Goal: Transaction & Acquisition: Purchase product/service

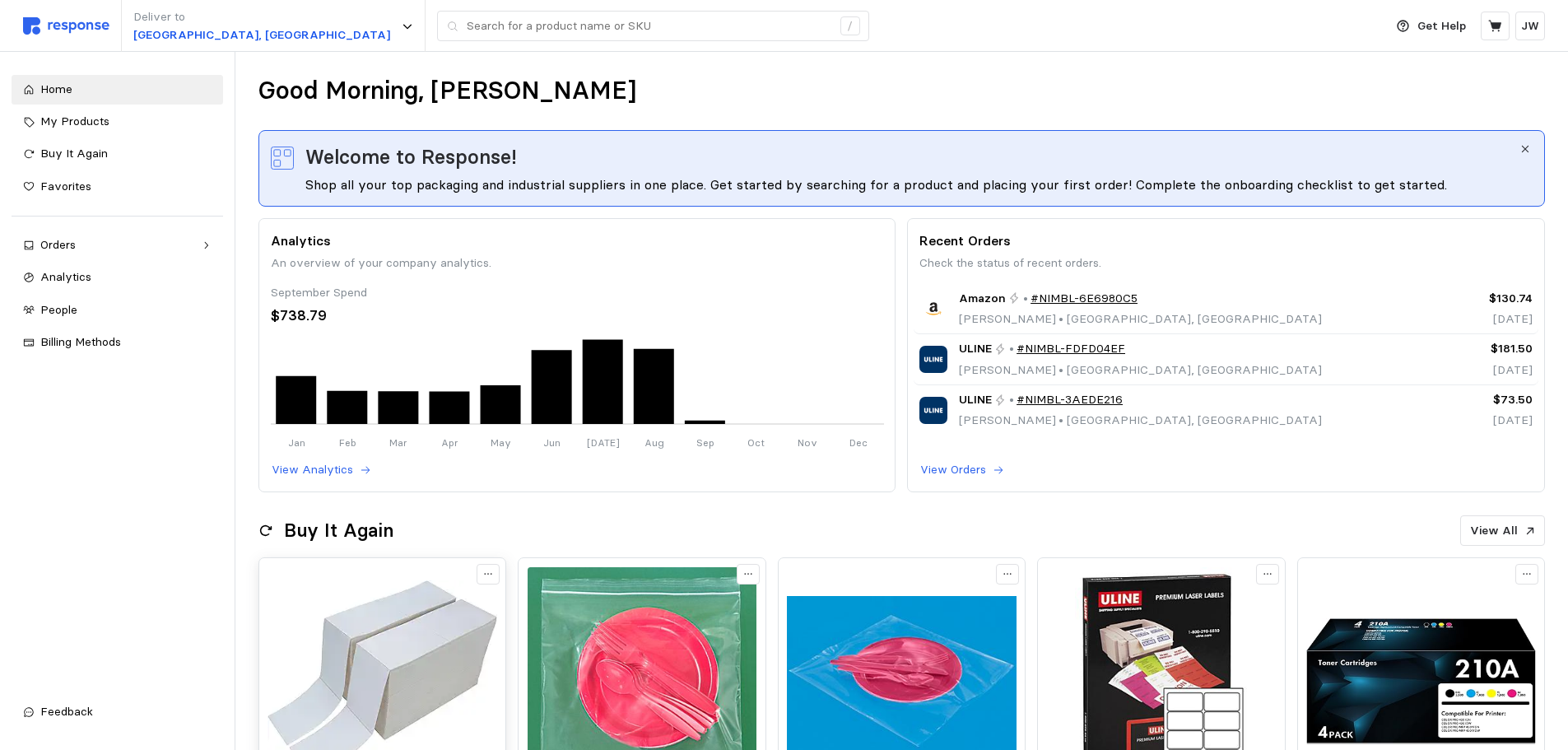
click at [399, 627] on img at bounding box center [382, 682] width 229 height 229
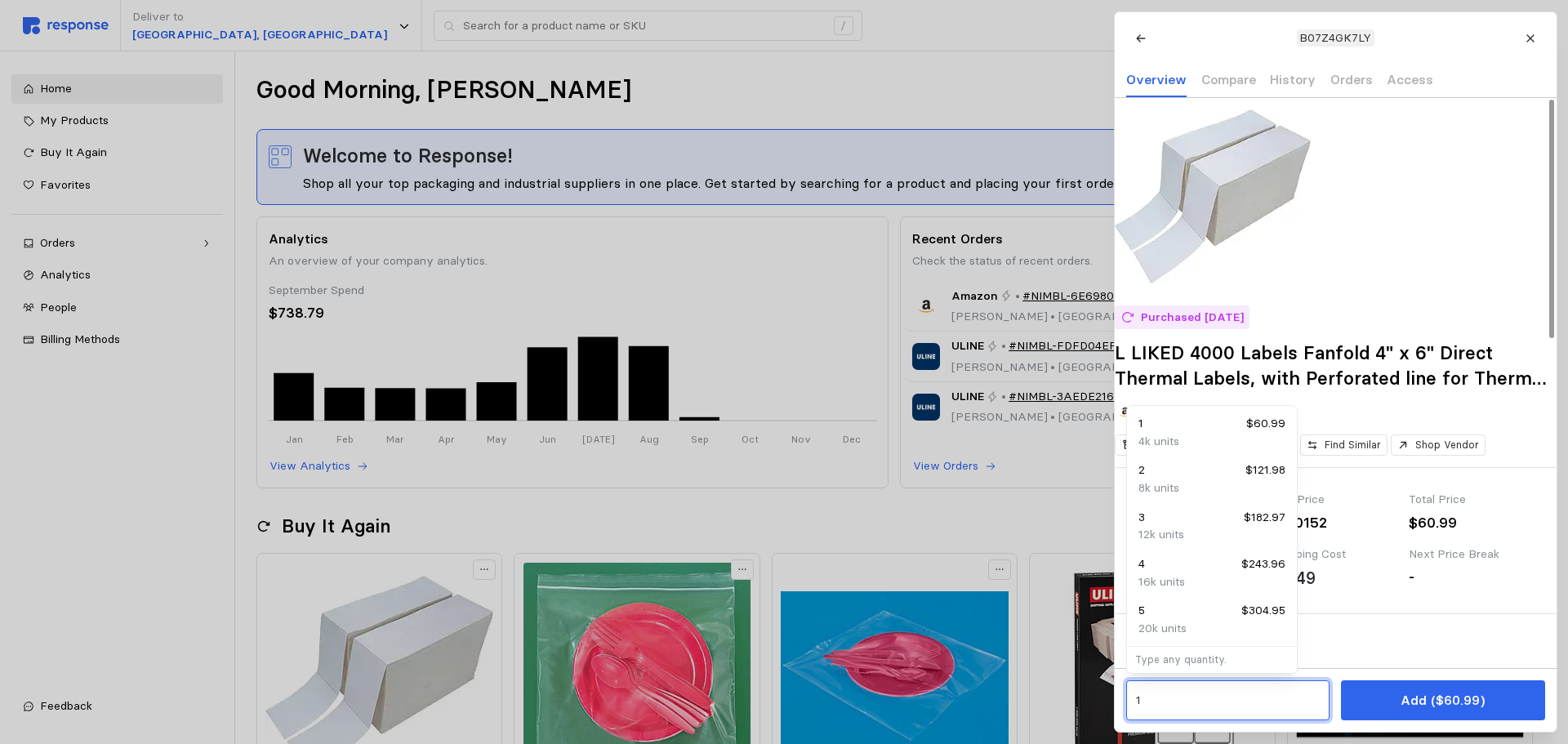
drag, startPoint x: 1155, startPoint y: 697, endPoint x: 1051, endPoint y: 694, distance: 104.0
click at [1231, 707] on input "4" at bounding box center [1227, 701] width 184 height 29
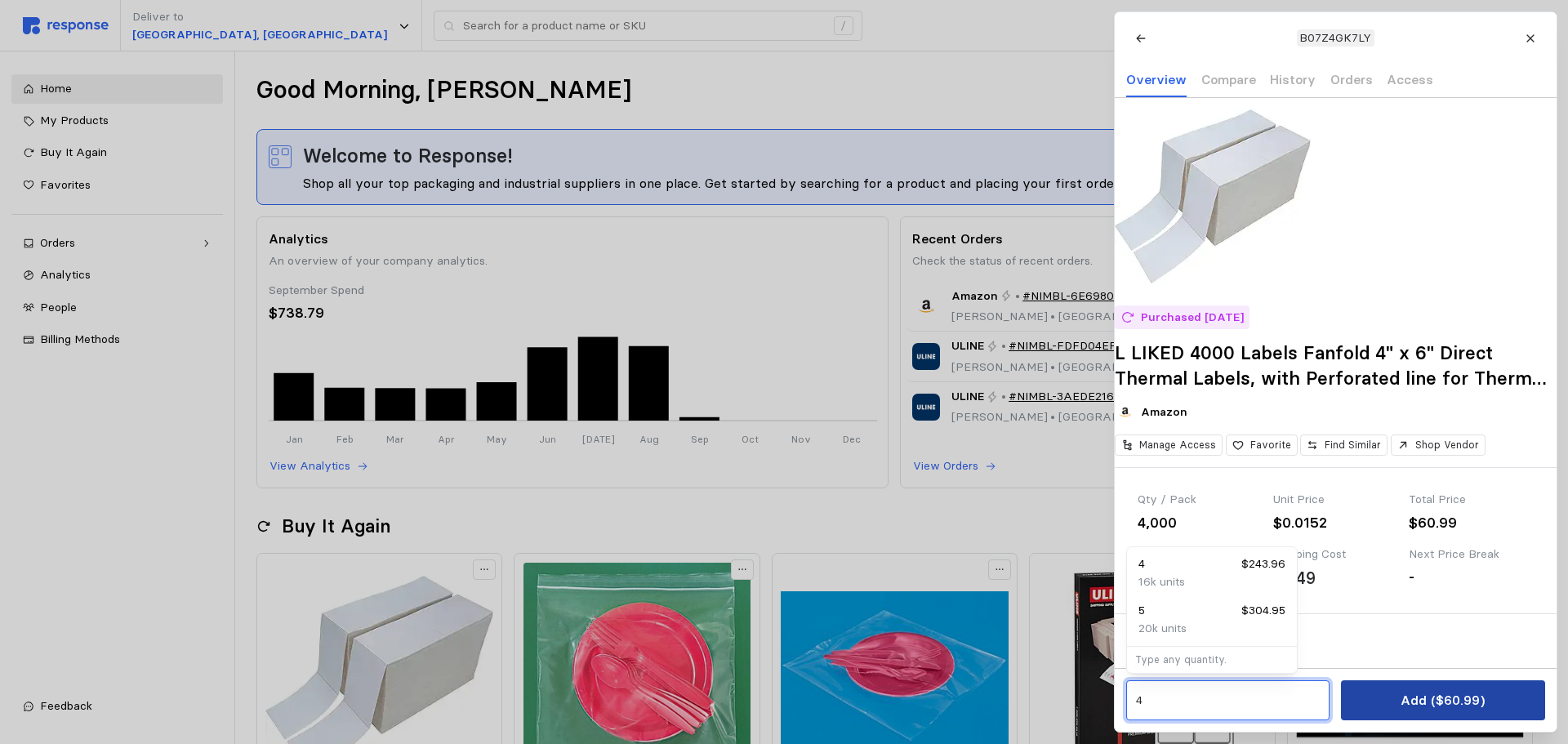
type input "4"
click at [1420, 695] on p "Add ($60.99)" at bounding box center [1442, 700] width 84 height 20
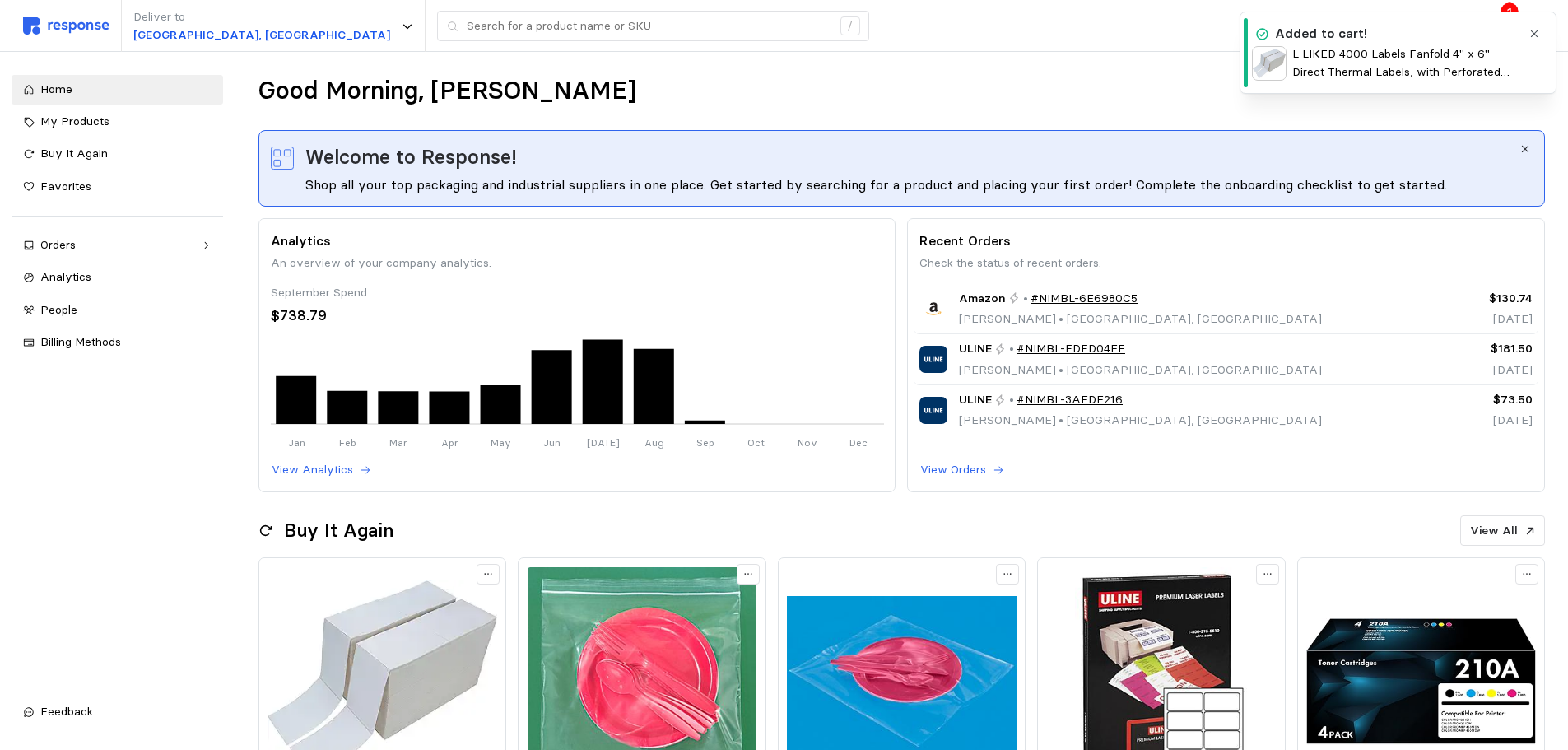
click at [1379, 42] on div "Added to cart!" at bounding box center [1386, 34] width 269 height 20
click at [1538, 29] on icon "button" at bounding box center [1535, 33] width 11 height 11
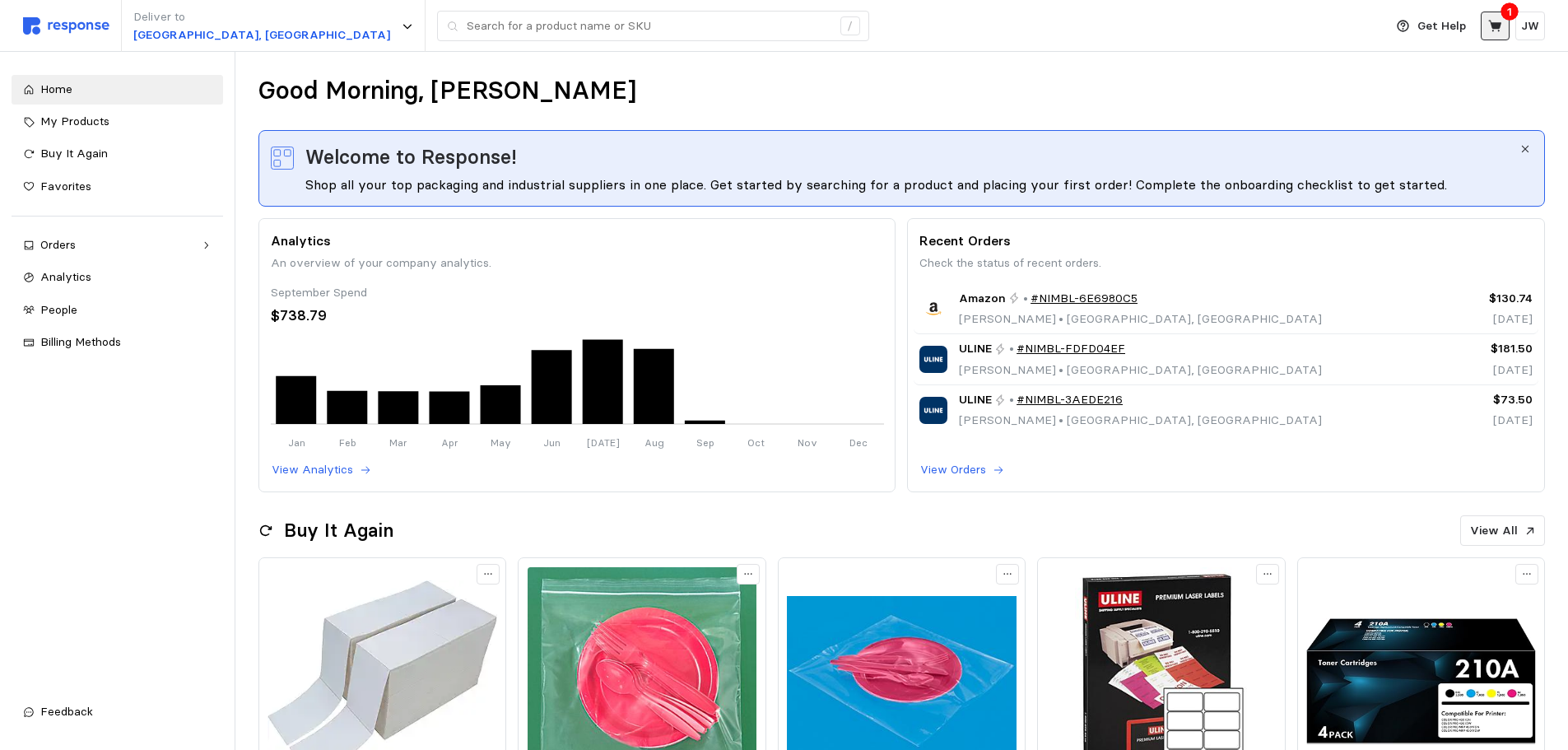
click at [1500, 23] on icon at bounding box center [1496, 26] width 15 height 15
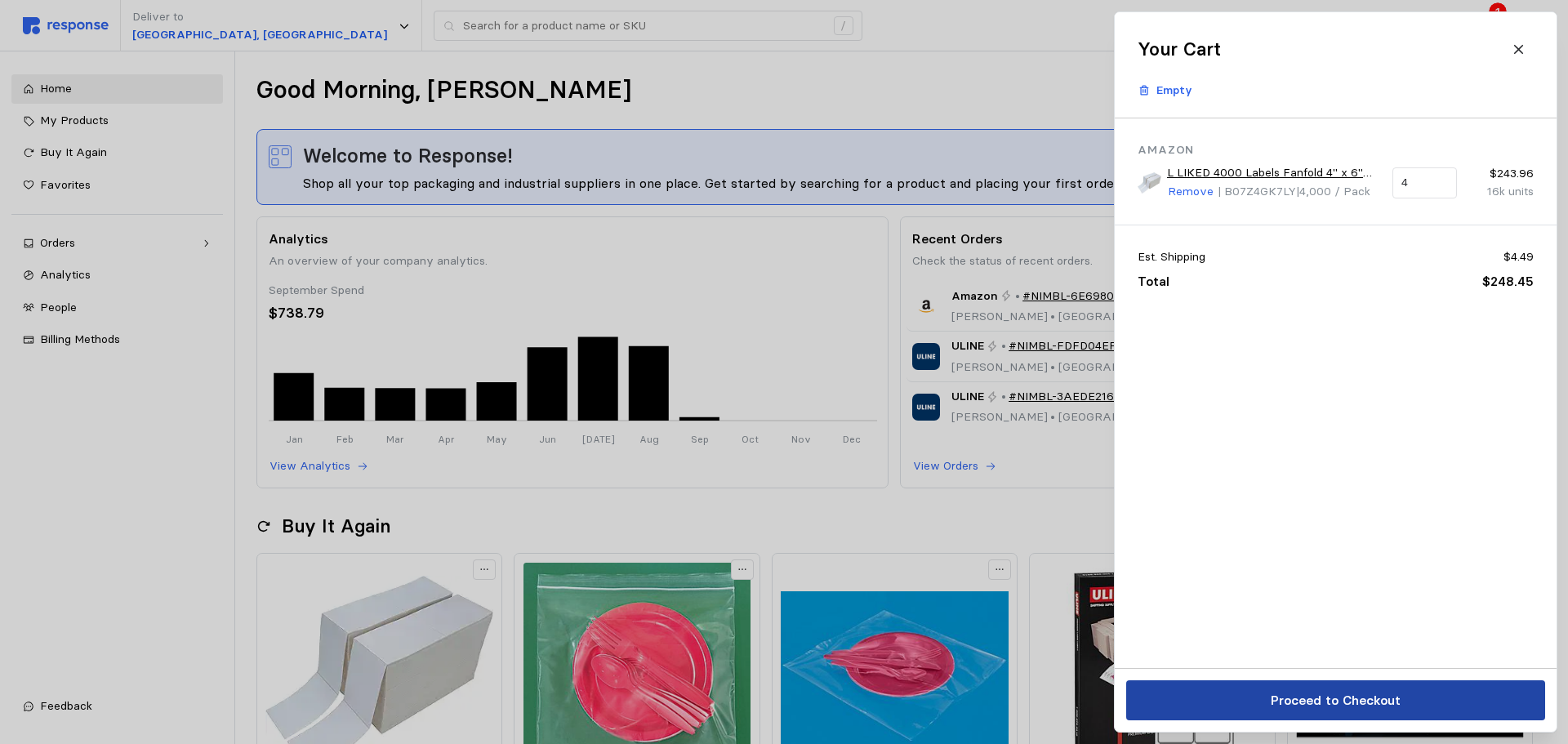
click at [1300, 701] on p "Proceed to Checkout" at bounding box center [1335, 700] width 130 height 20
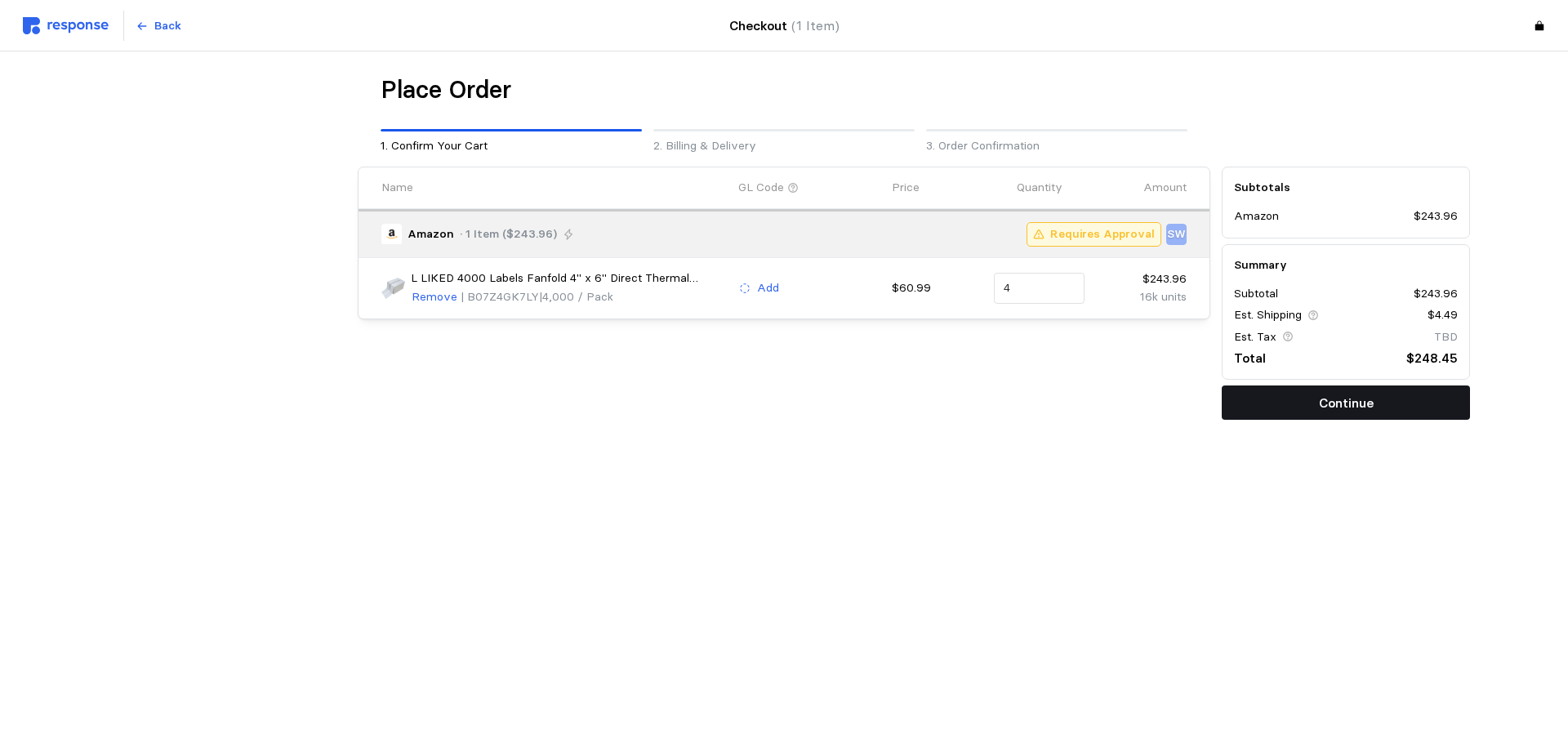
click at [1320, 410] on p "Continue" at bounding box center [1346, 403] width 55 height 20
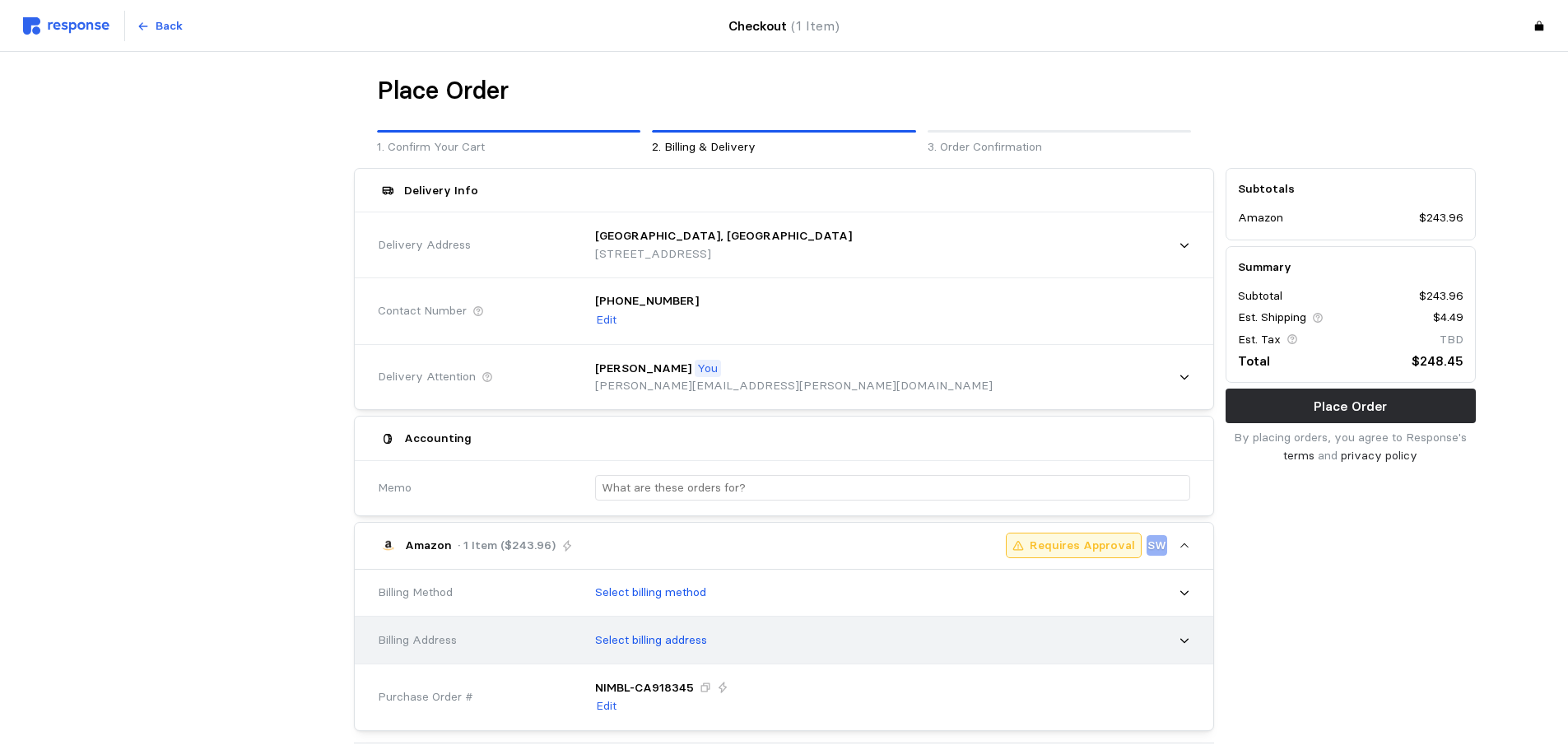
scroll to position [165, 0]
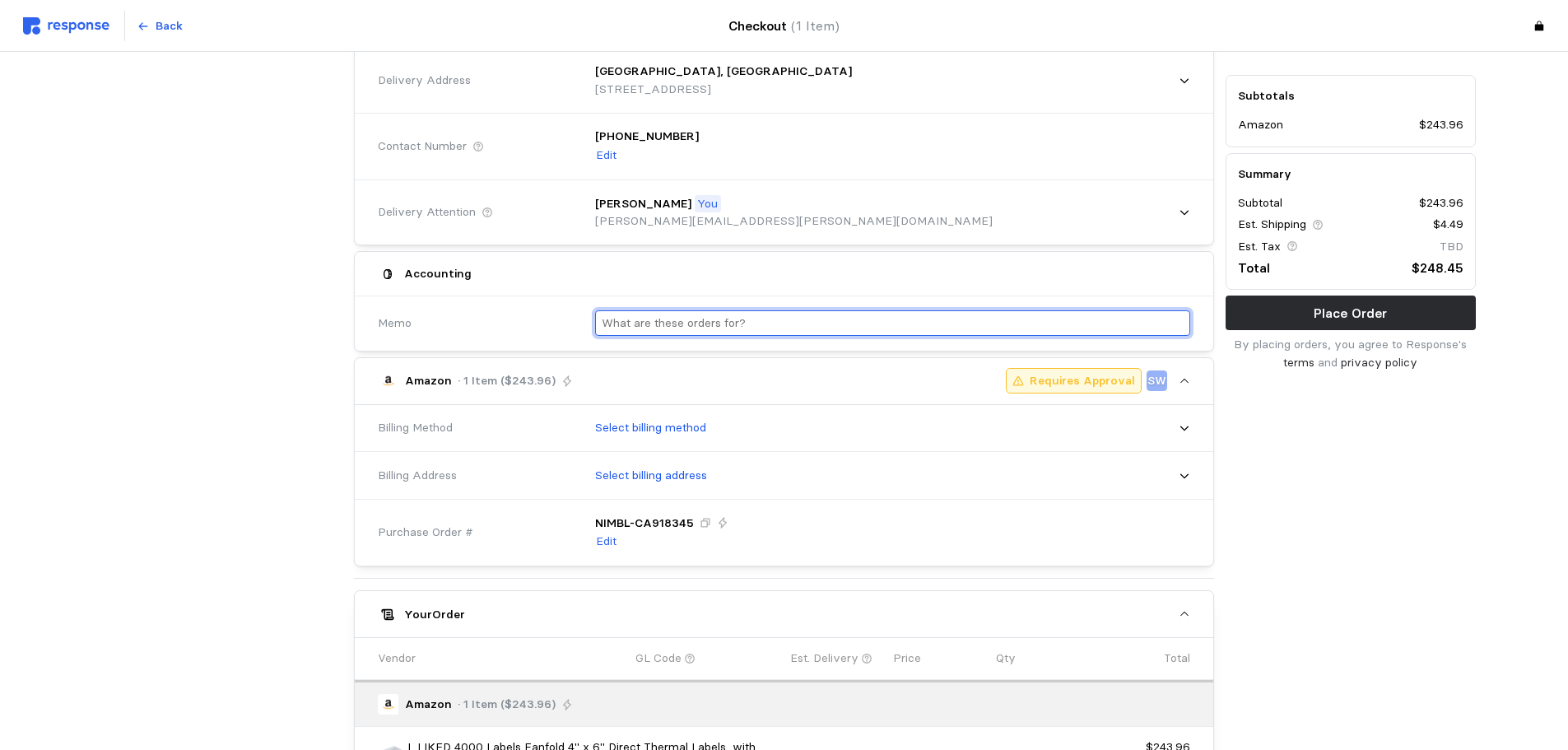
click at [649, 322] on input "text" at bounding box center [893, 324] width 582 height 24
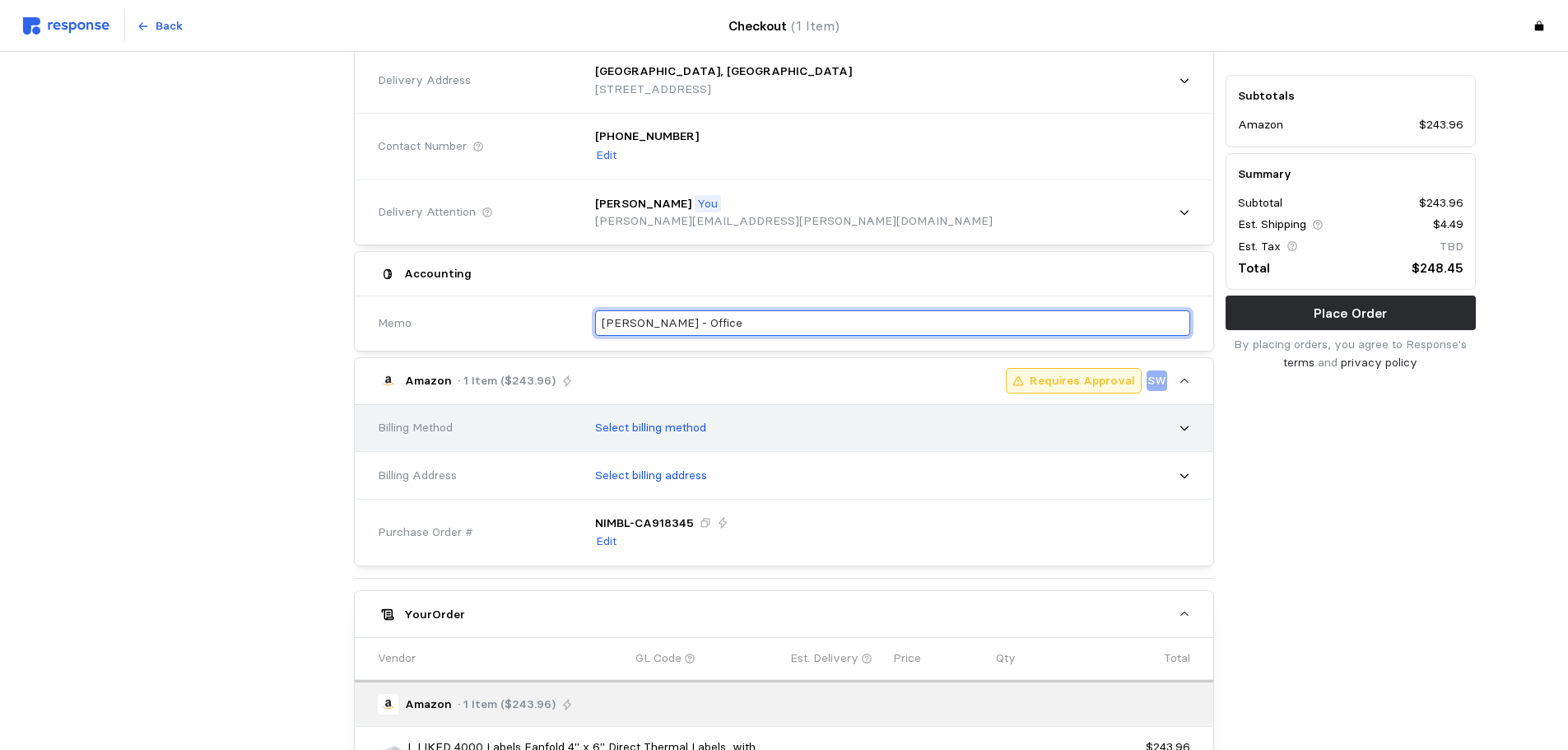
type input "[PERSON_NAME] - Office"
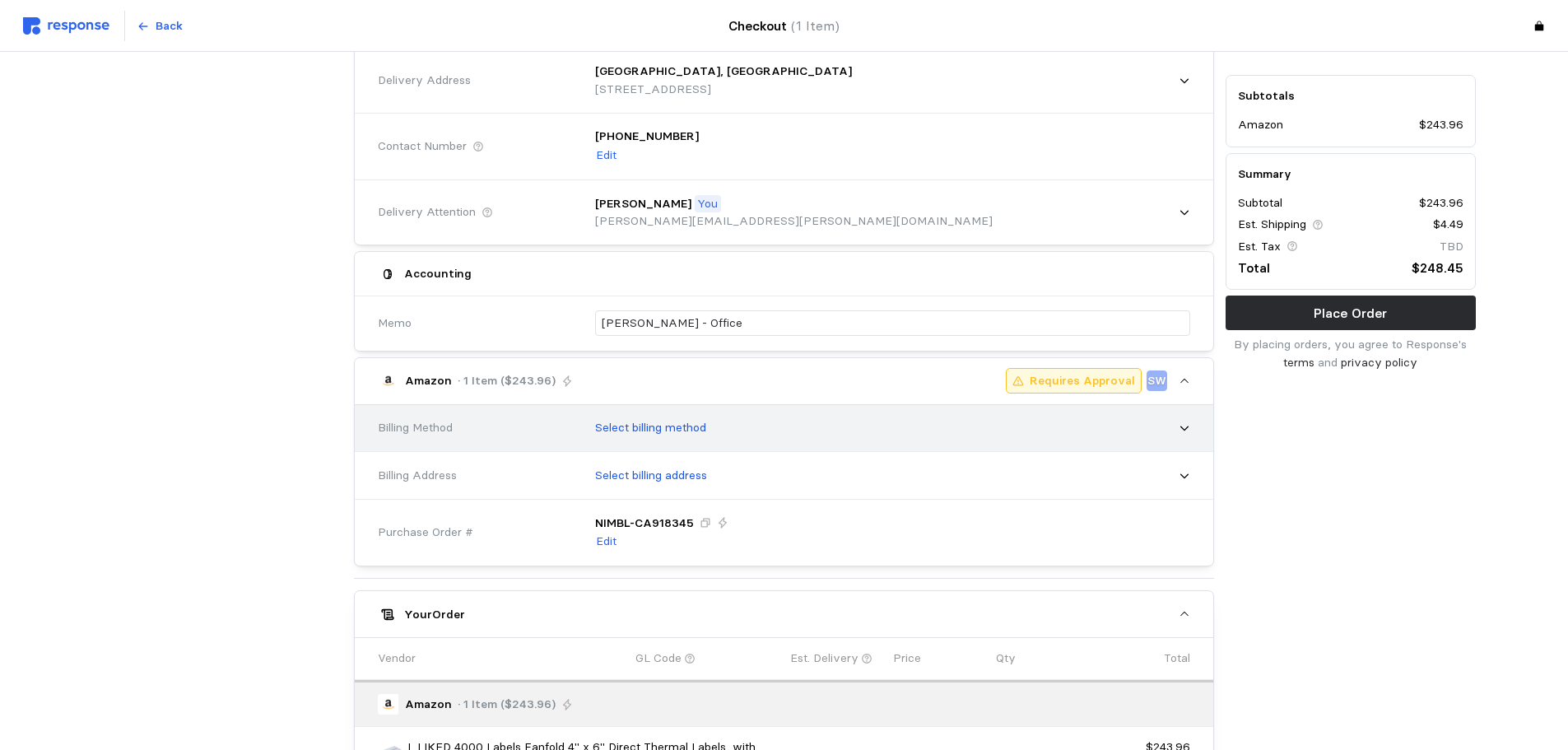
click at [657, 418] on div "Select billing method" at bounding box center [887, 428] width 606 height 42
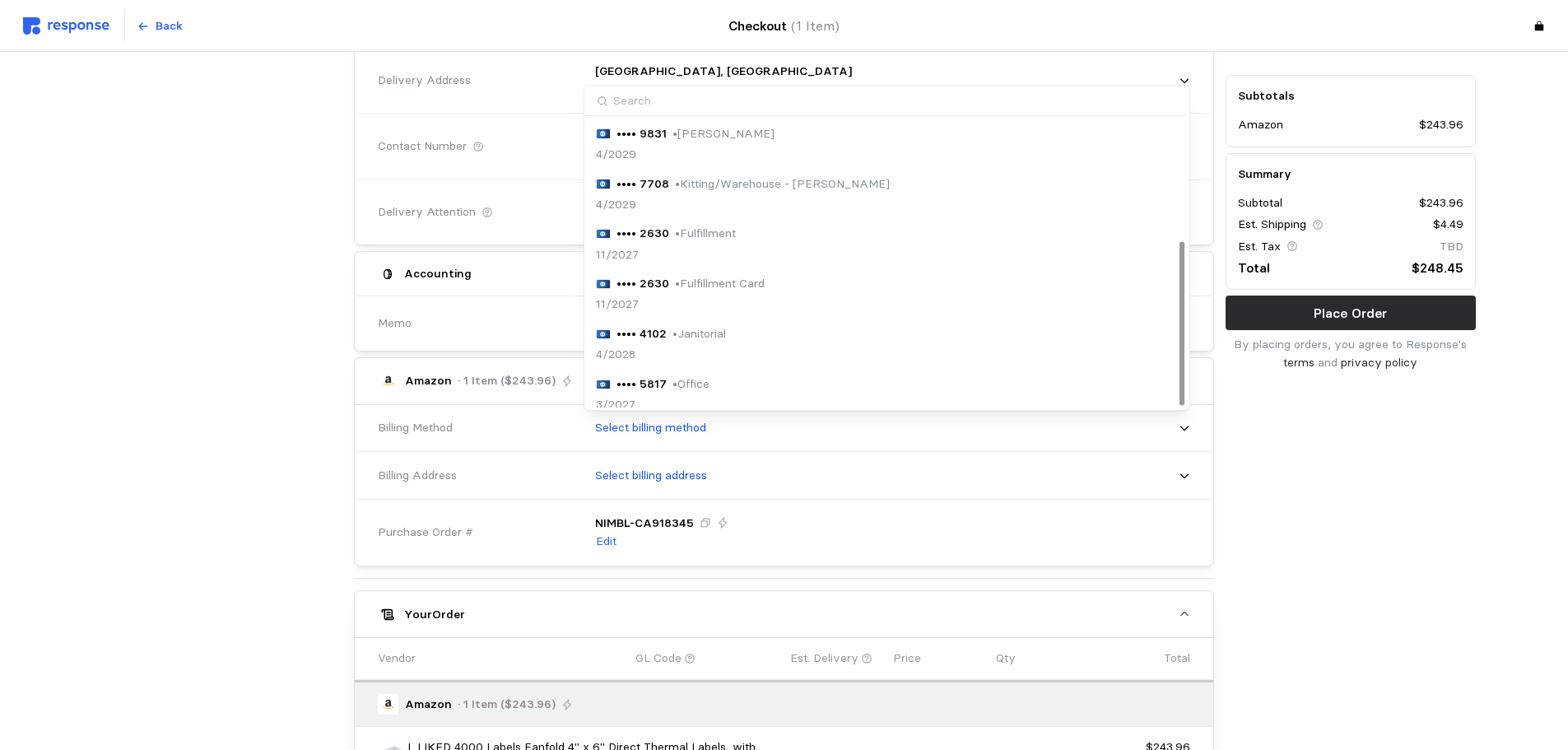
scroll to position [213, 0]
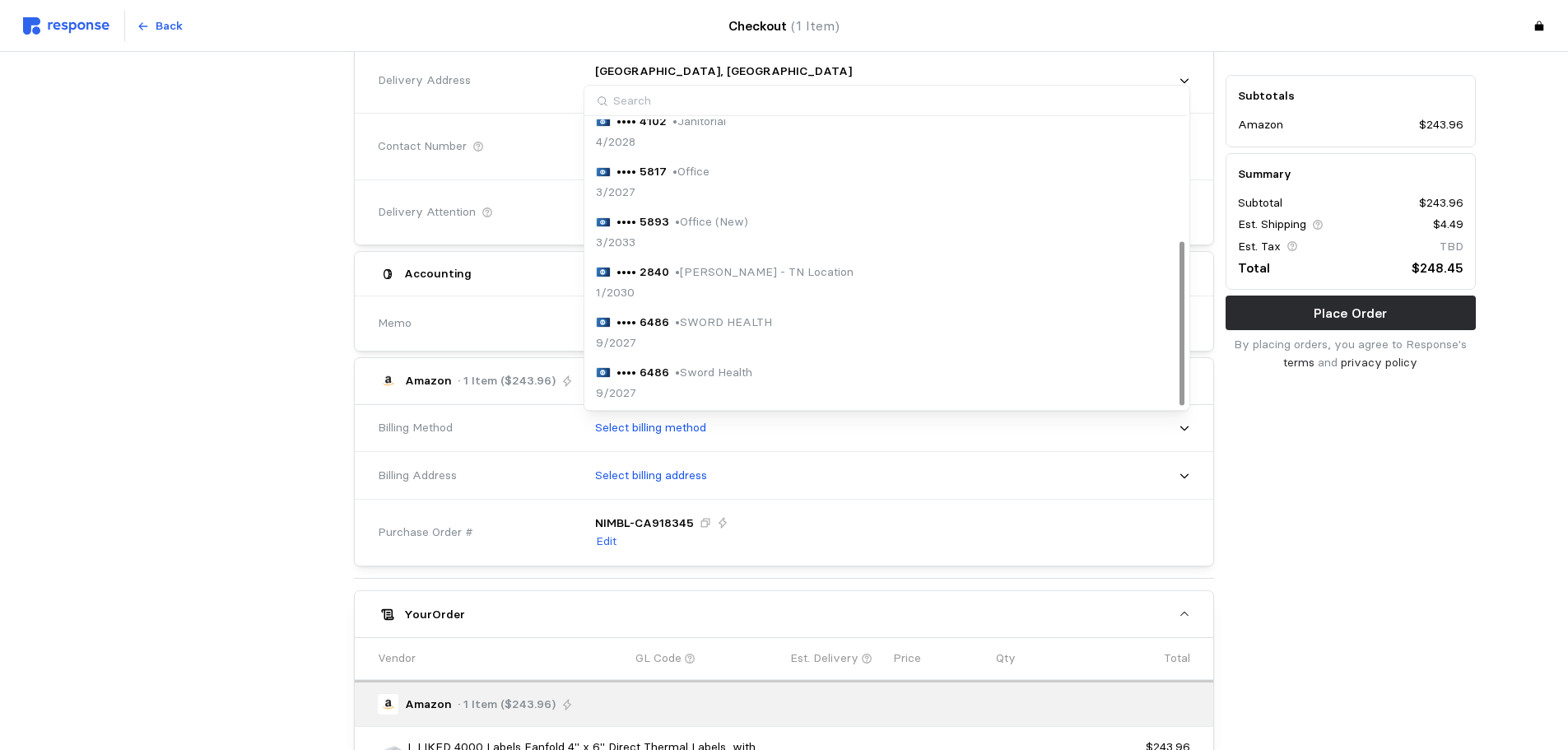
click at [718, 217] on p "• Office (New)" at bounding box center [711, 223] width 73 height 18
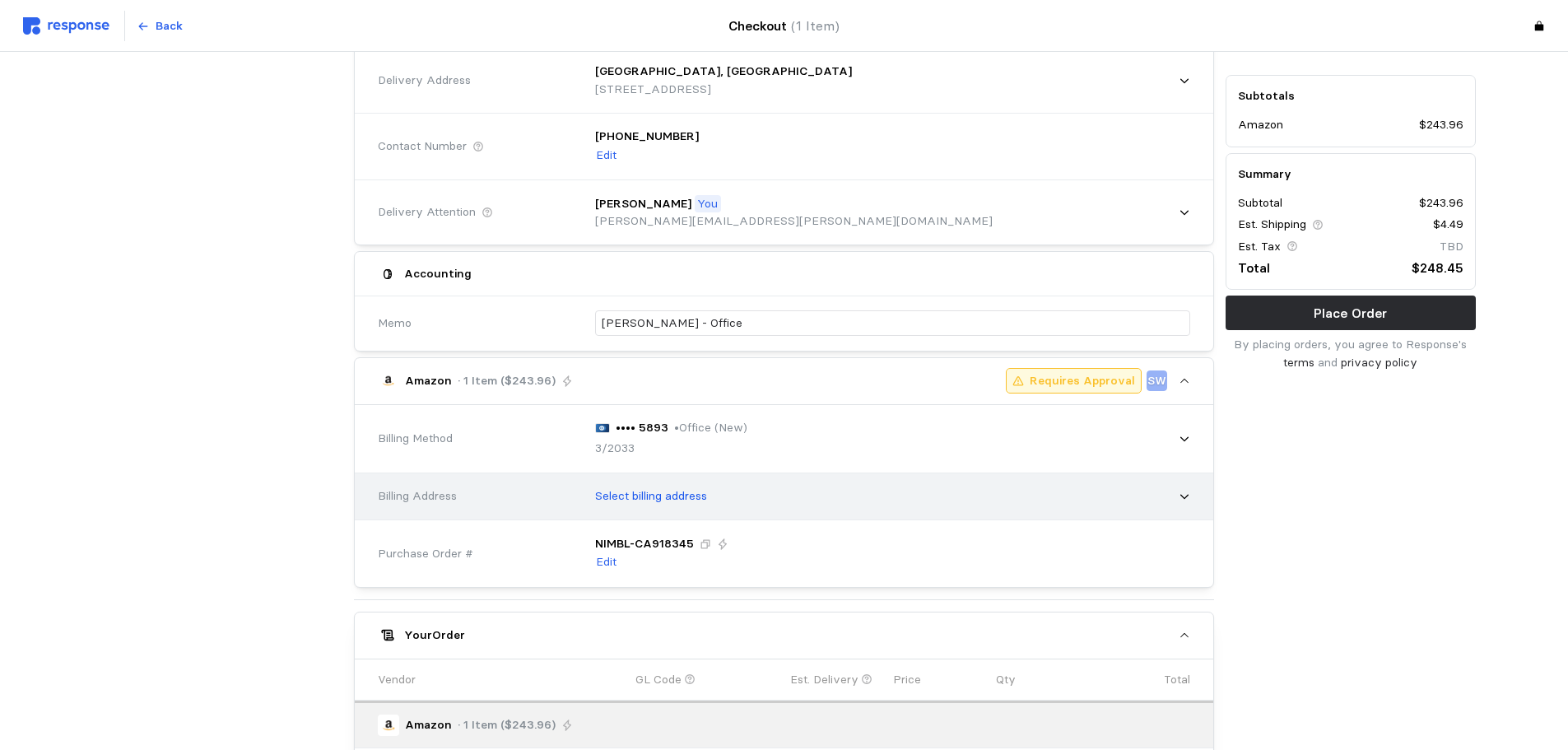
click at [653, 492] on p "Select billing address" at bounding box center [651, 497] width 112 height 18
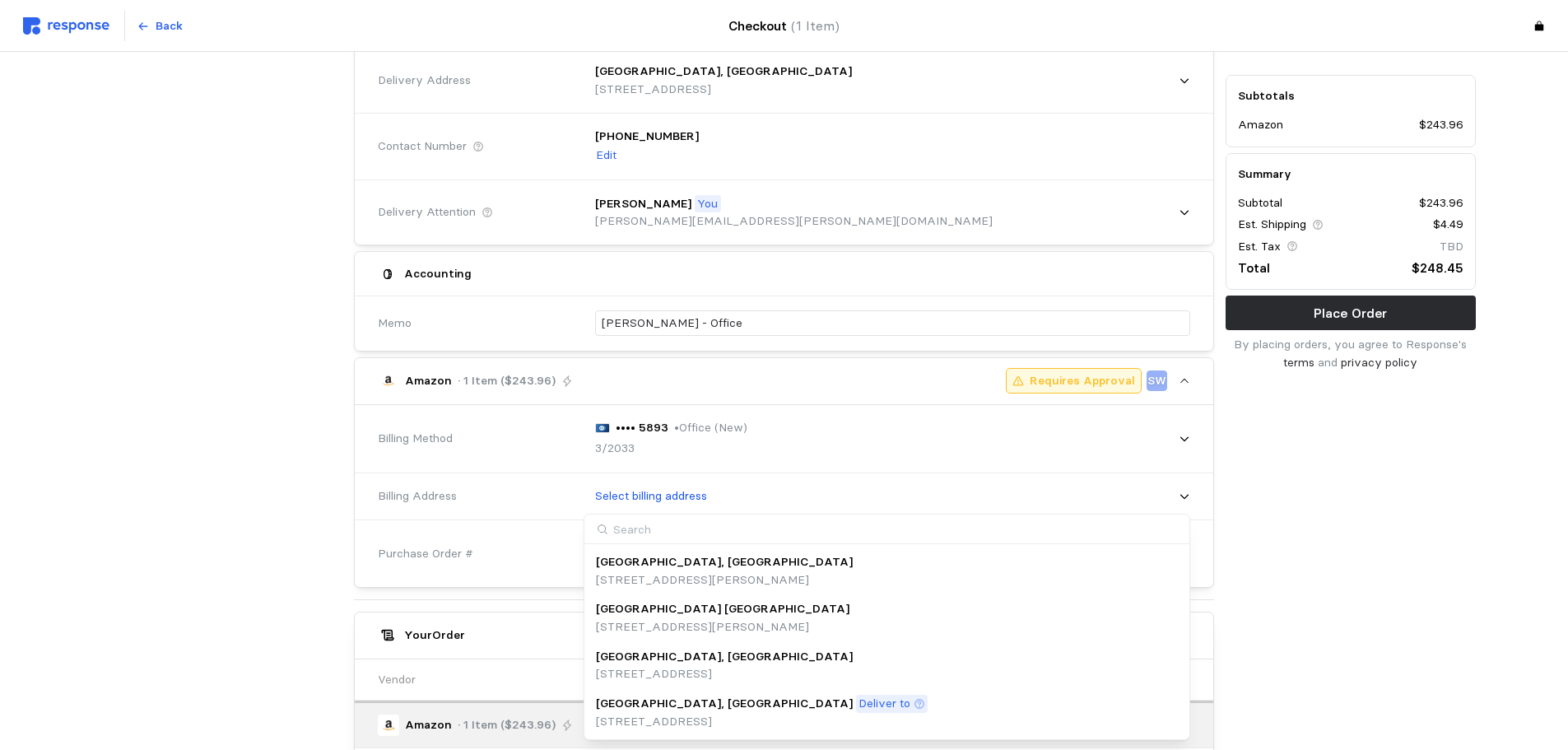
click at [645, 671] on p "[STREET_ADDRESS]" at bounding box center [725, 675] width 257 height 18
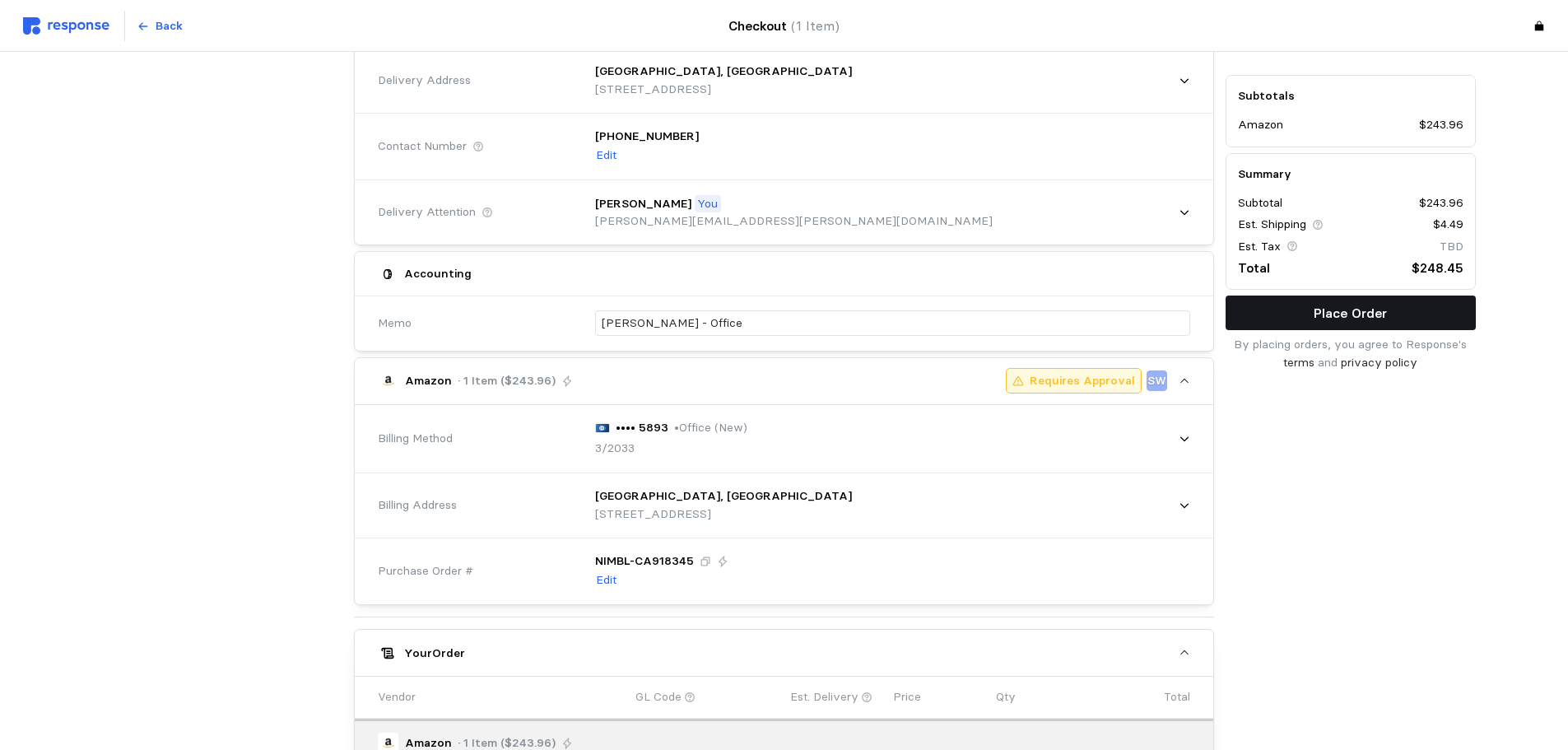
click at [1317, 309] on p "Place Order" at bounding box center [1350, 314] width 73 height 20
